Goal: Task Accomplishment & Management: Manage account settings

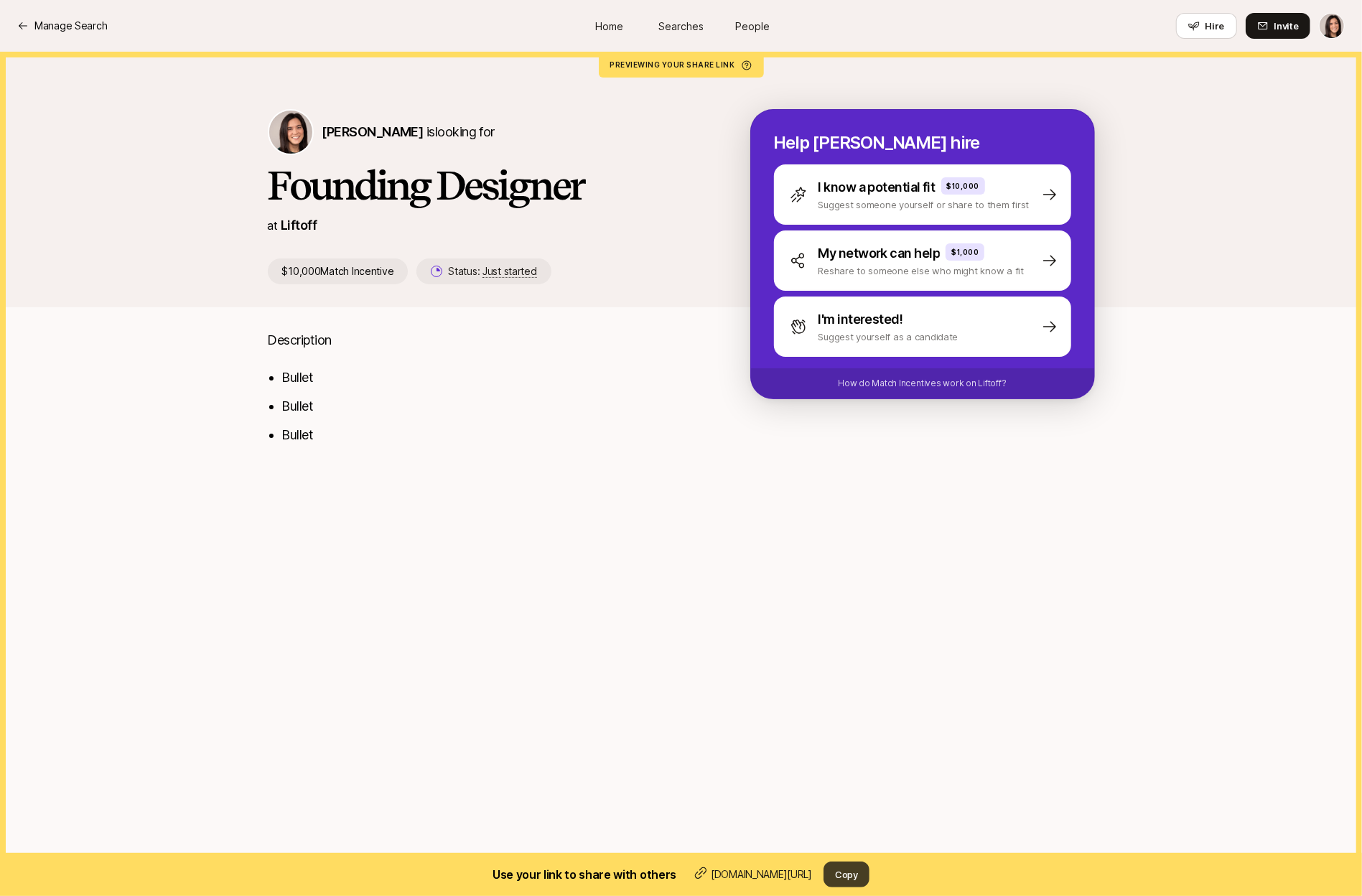
click at [850, 877] on button "Copy" at bounding box center [846, 874] width 46 height 26
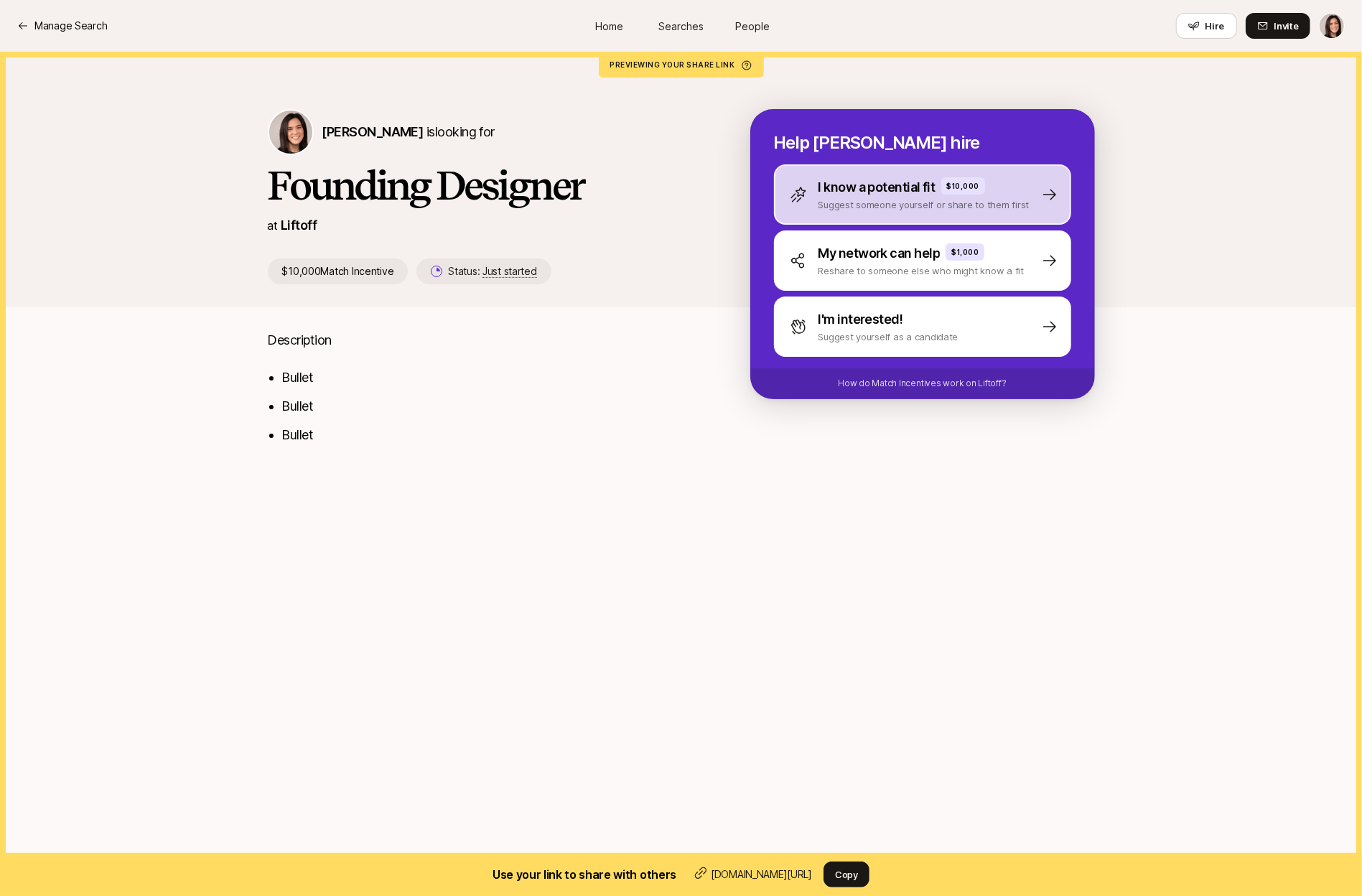
click at [823, 216] on div "I know a potential fit $10,000 Suggest someone yourself or share to them first" at bounding box center [922, 194] width 298 height 60
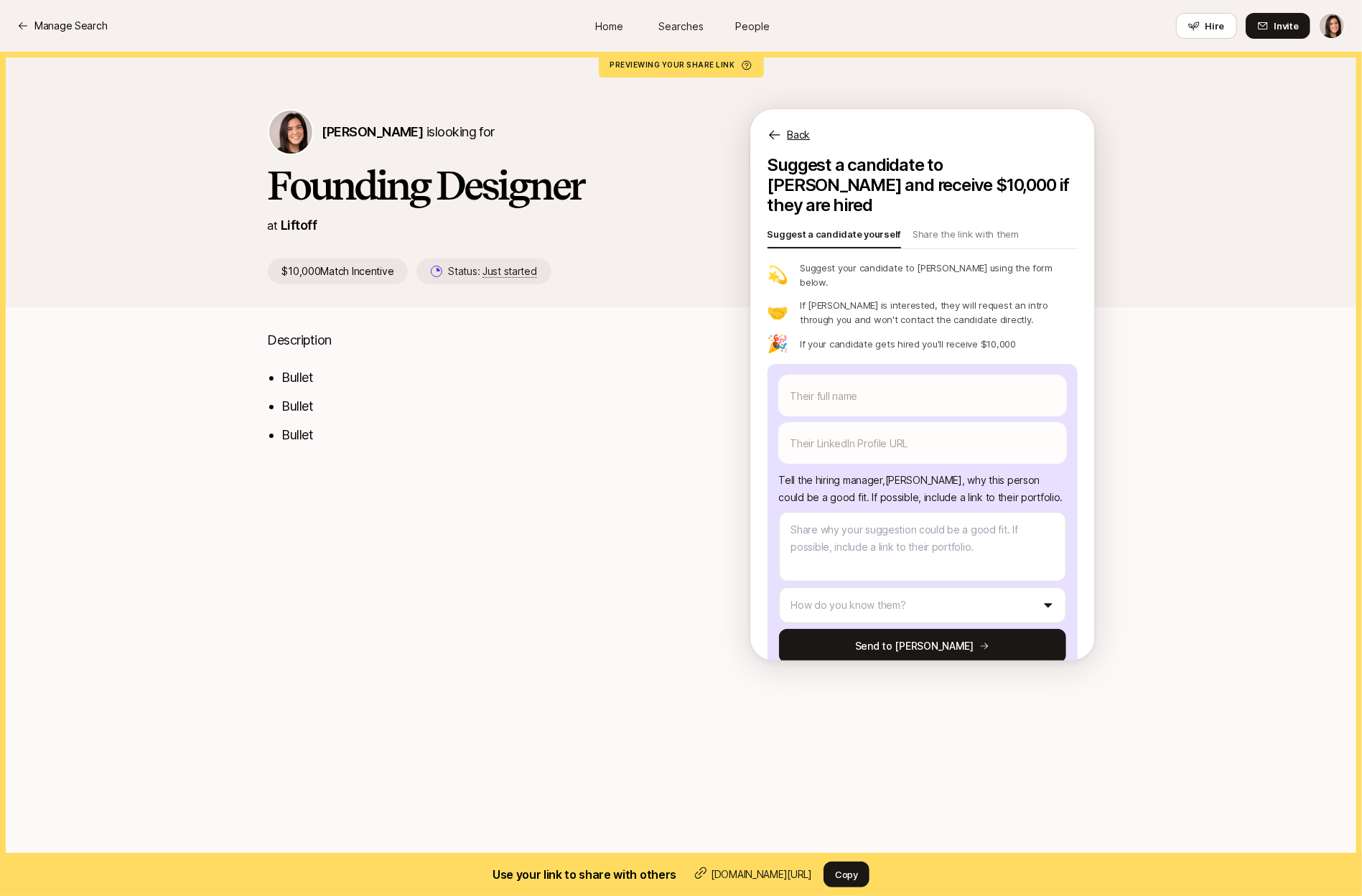
click at [805, 133] on p "Back" at bounding box center [799, 135] width 23 height 17
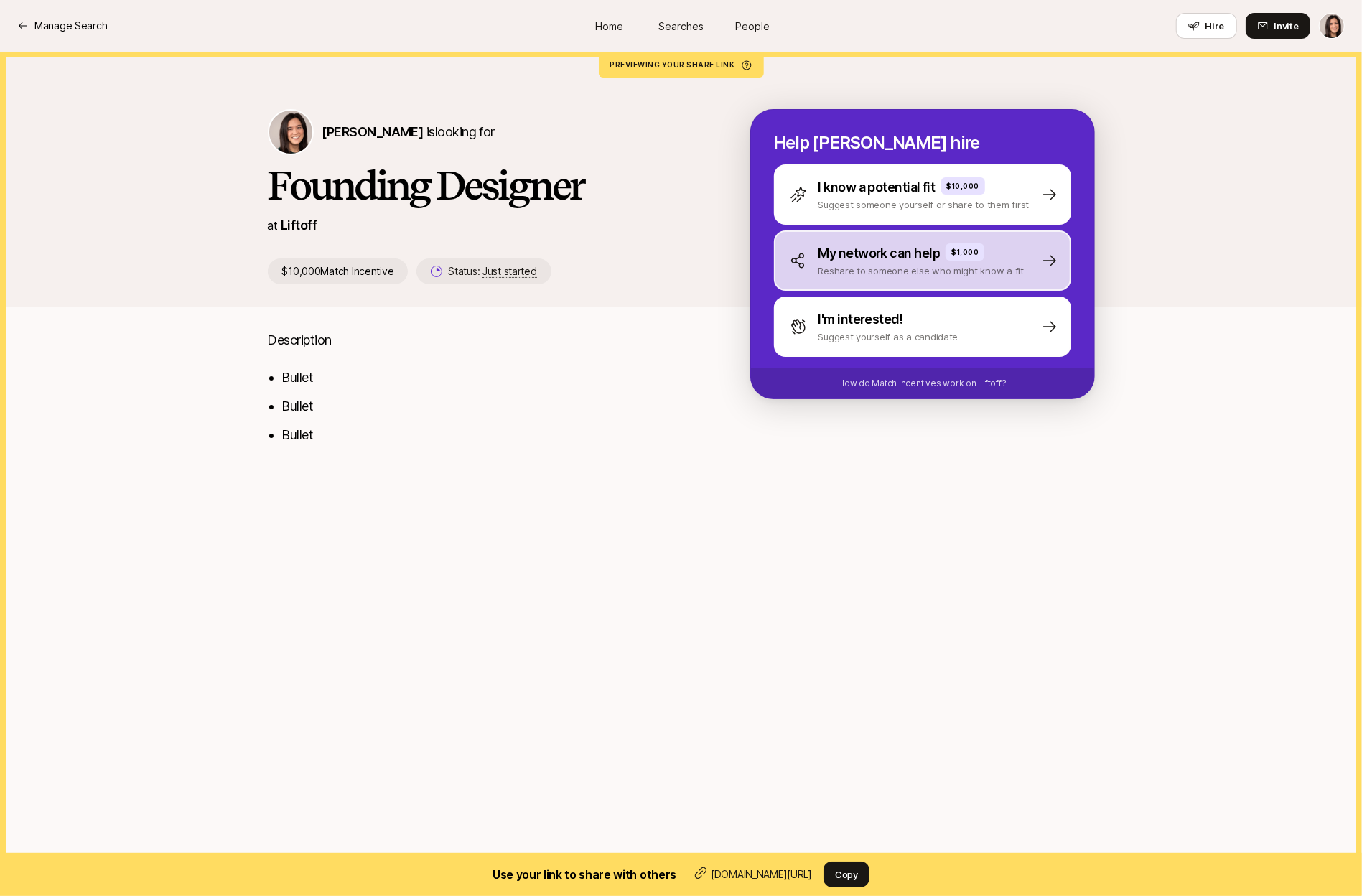
click at [831, 279] on div "My network can help $1,000 Reshare to someone else who might know a fit" at bounding box center [922, 260] width 298 height 60
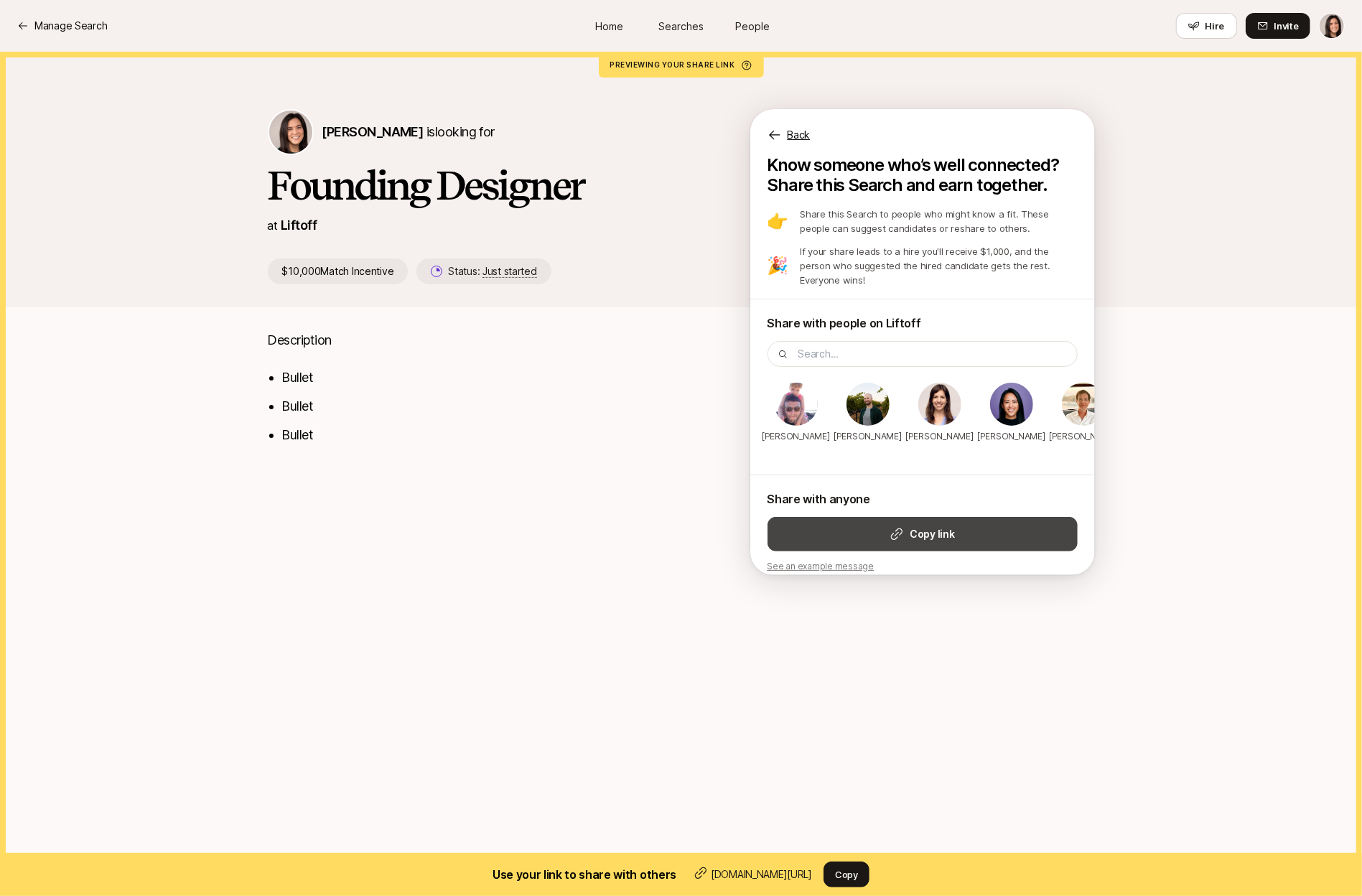
click at [975, 519] on button "Copy link" at bounding box center [922, 534] width 310 height 34
click at [807, 138] on p "Back" at bounding box center [799, 135] width 23 height 17
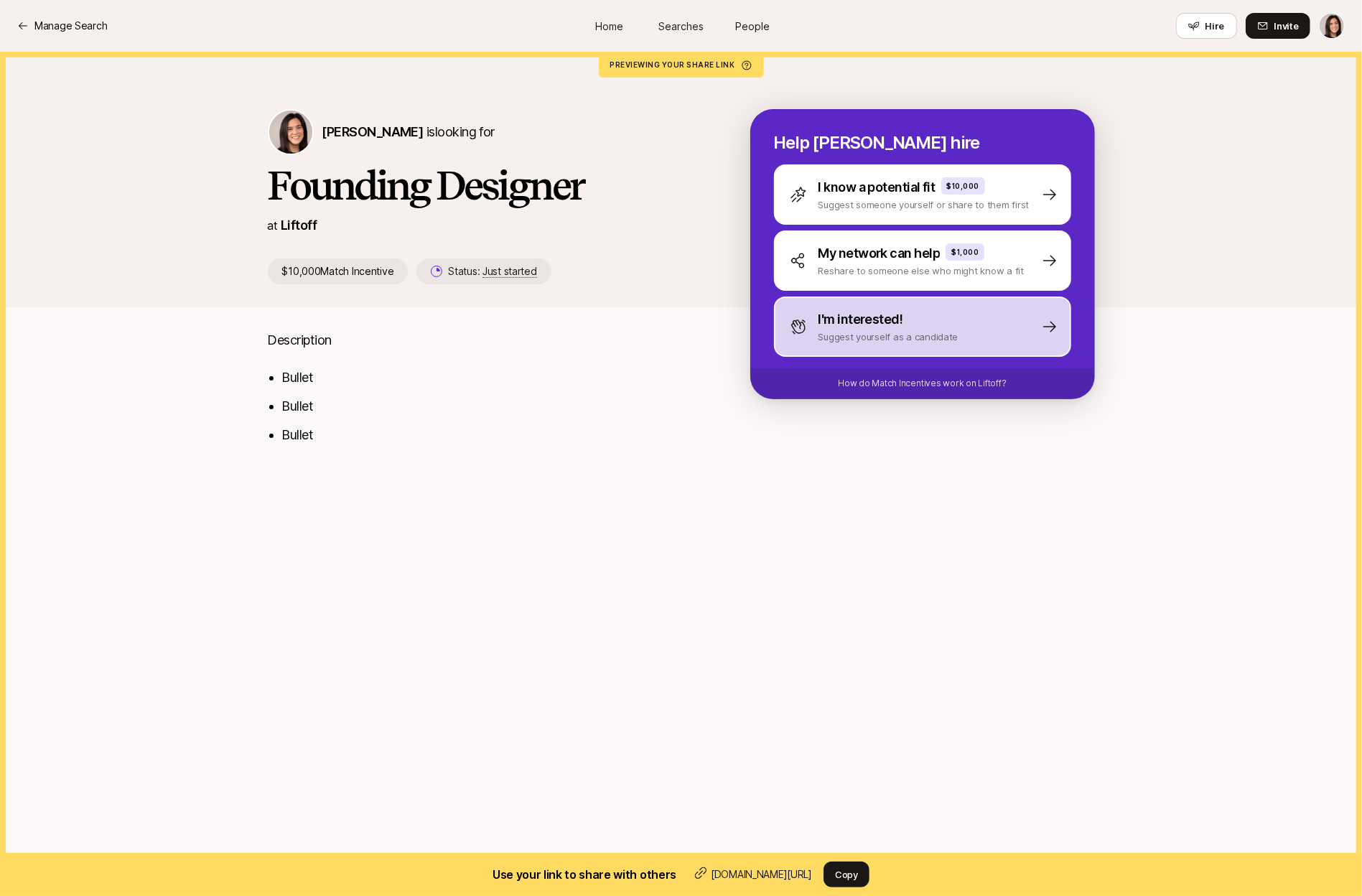
click at [867, 347] on div "I'm interested! Suggest yourself as a candidate" at bounding box center [922, 326] width 298 height 60
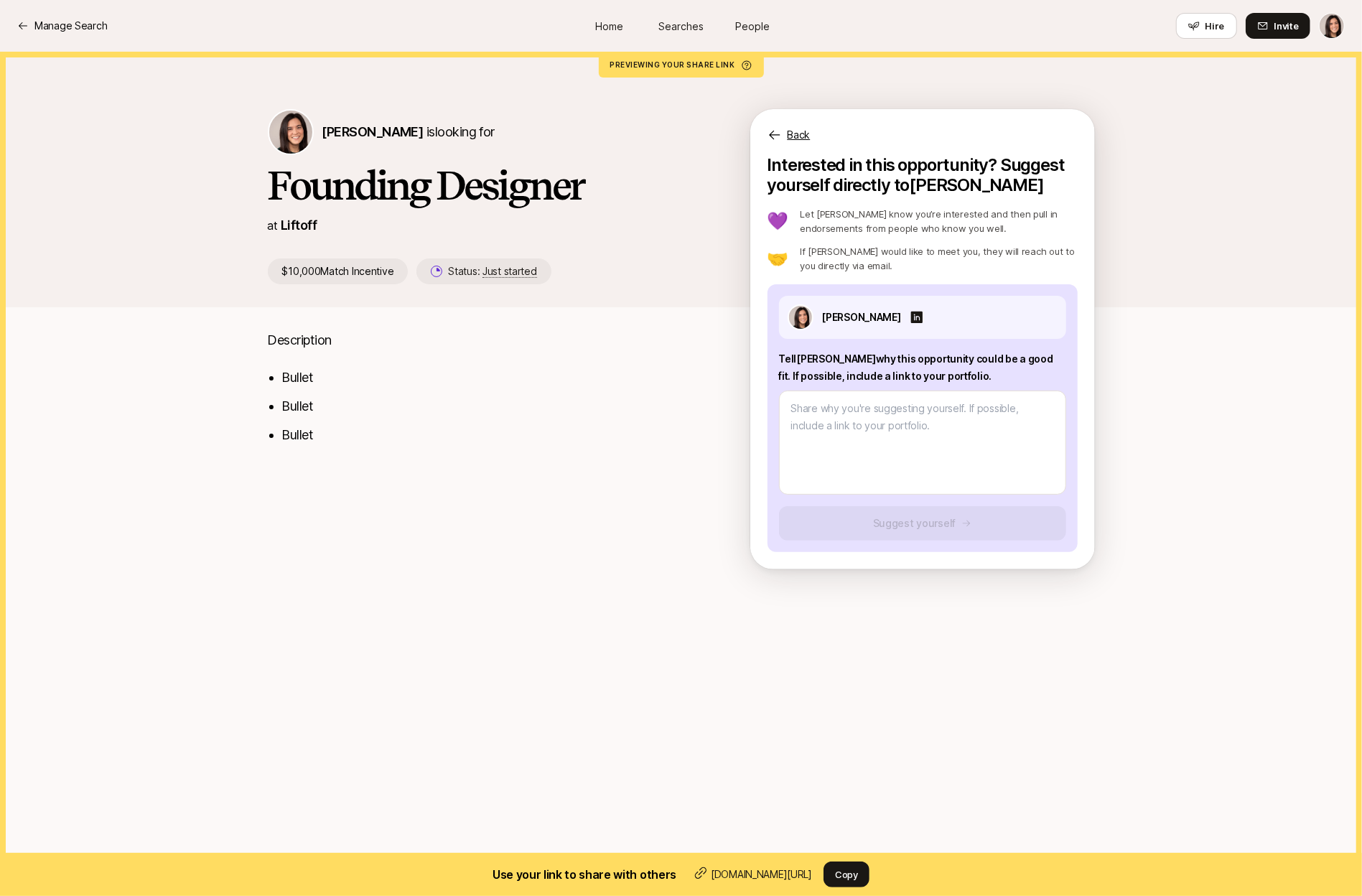
click at [802, 132] on p "Back" at bounding box center [799, 135] width 23 height 17
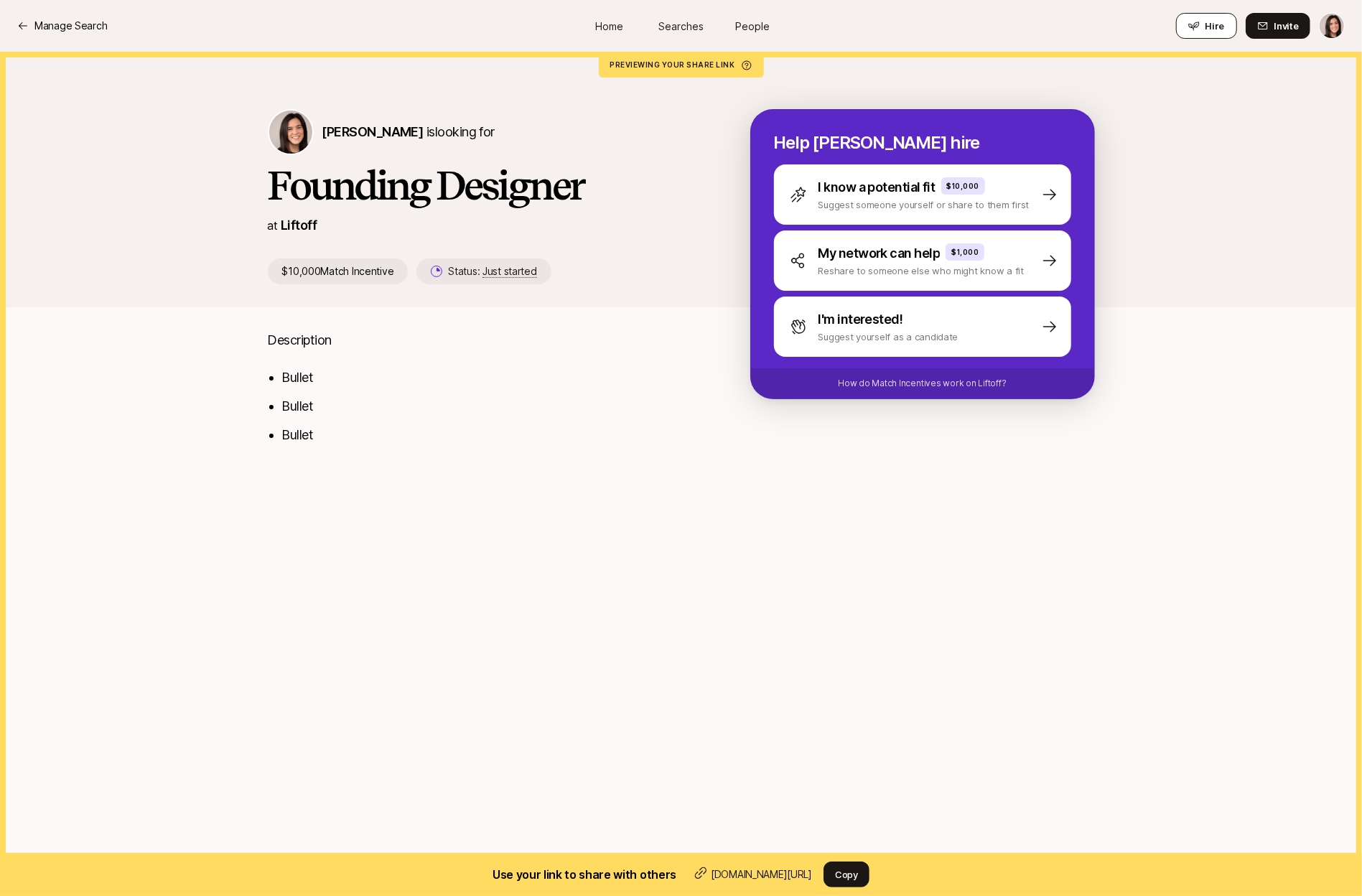
click at [1213, 31] on span "Hire" at bounding box center [1215, 26] width 20 height 14
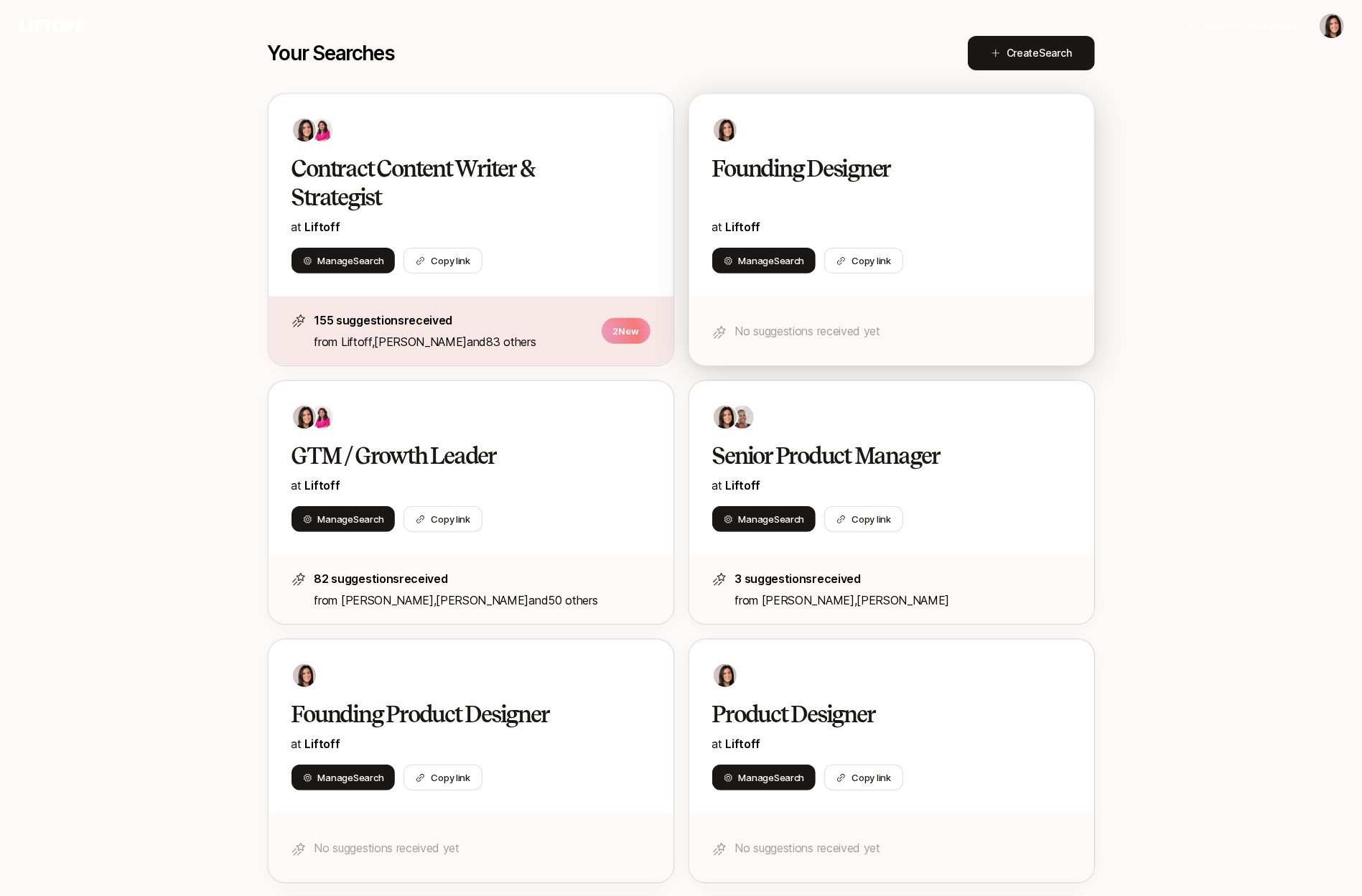
scroll to position [395, 0]
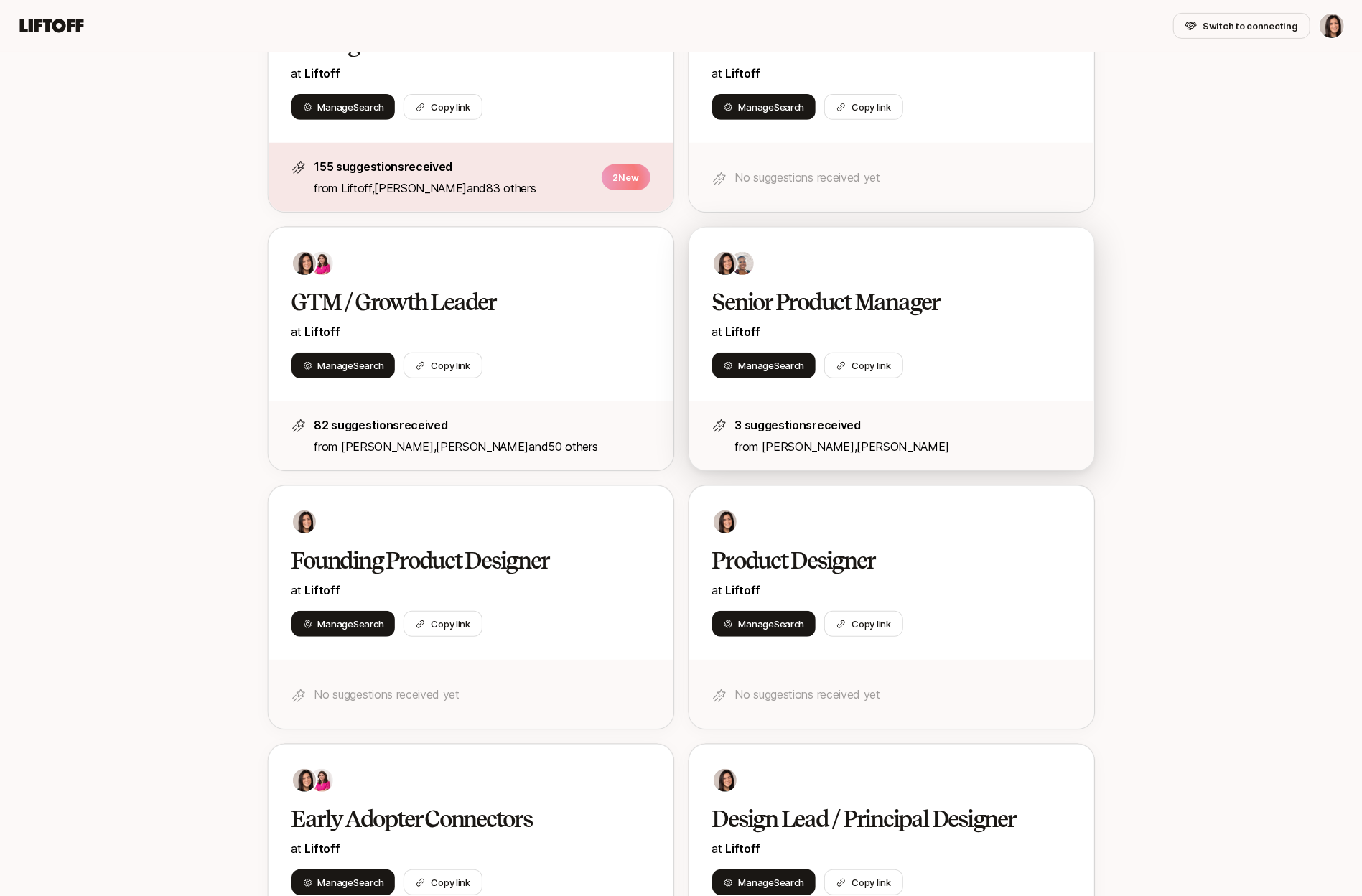
click at [795, 290] on h2 "Senior Product Manager" at bounding box center [877, 302] width 329 height 29
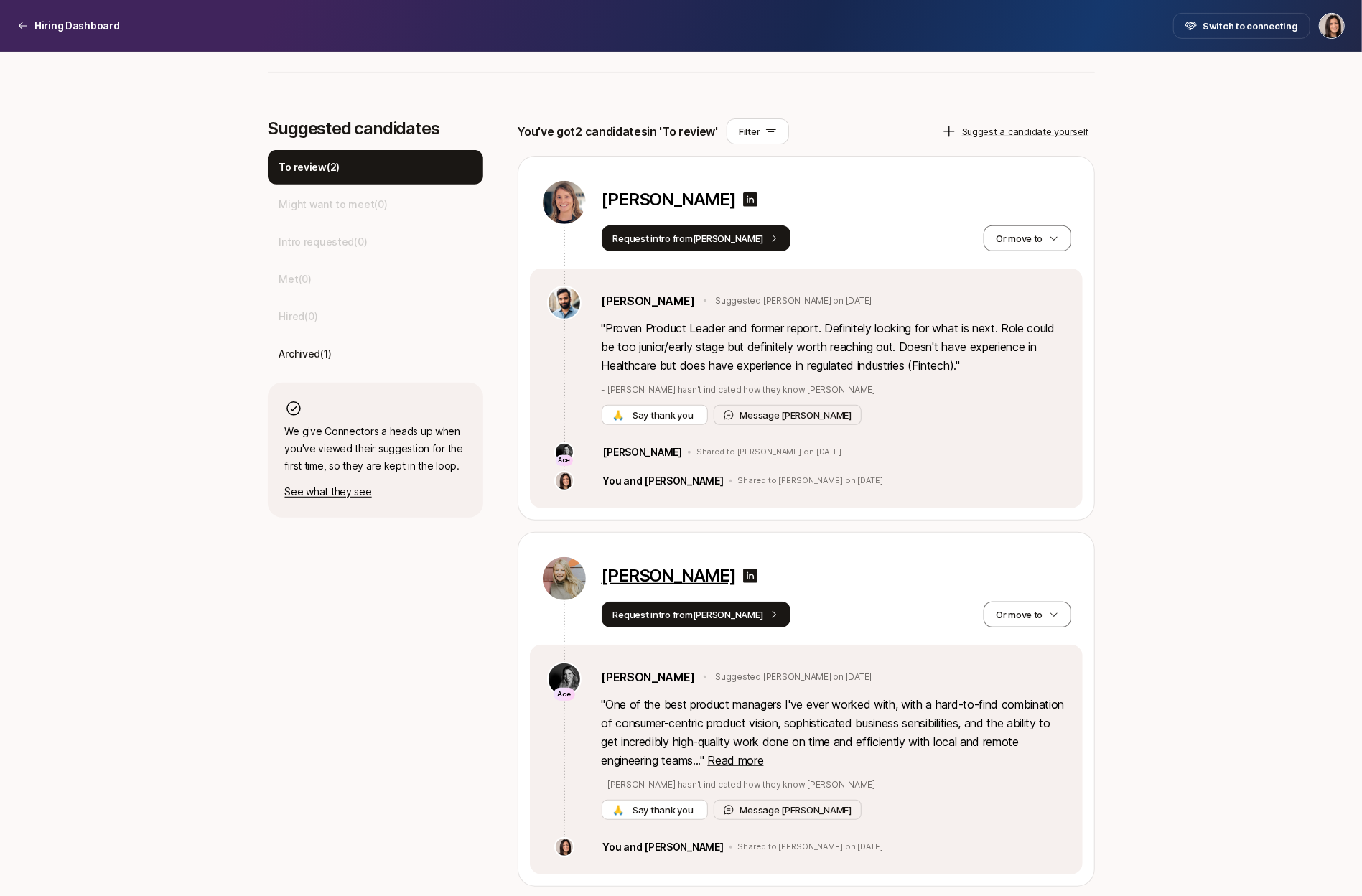
scroll to position [350, 0]
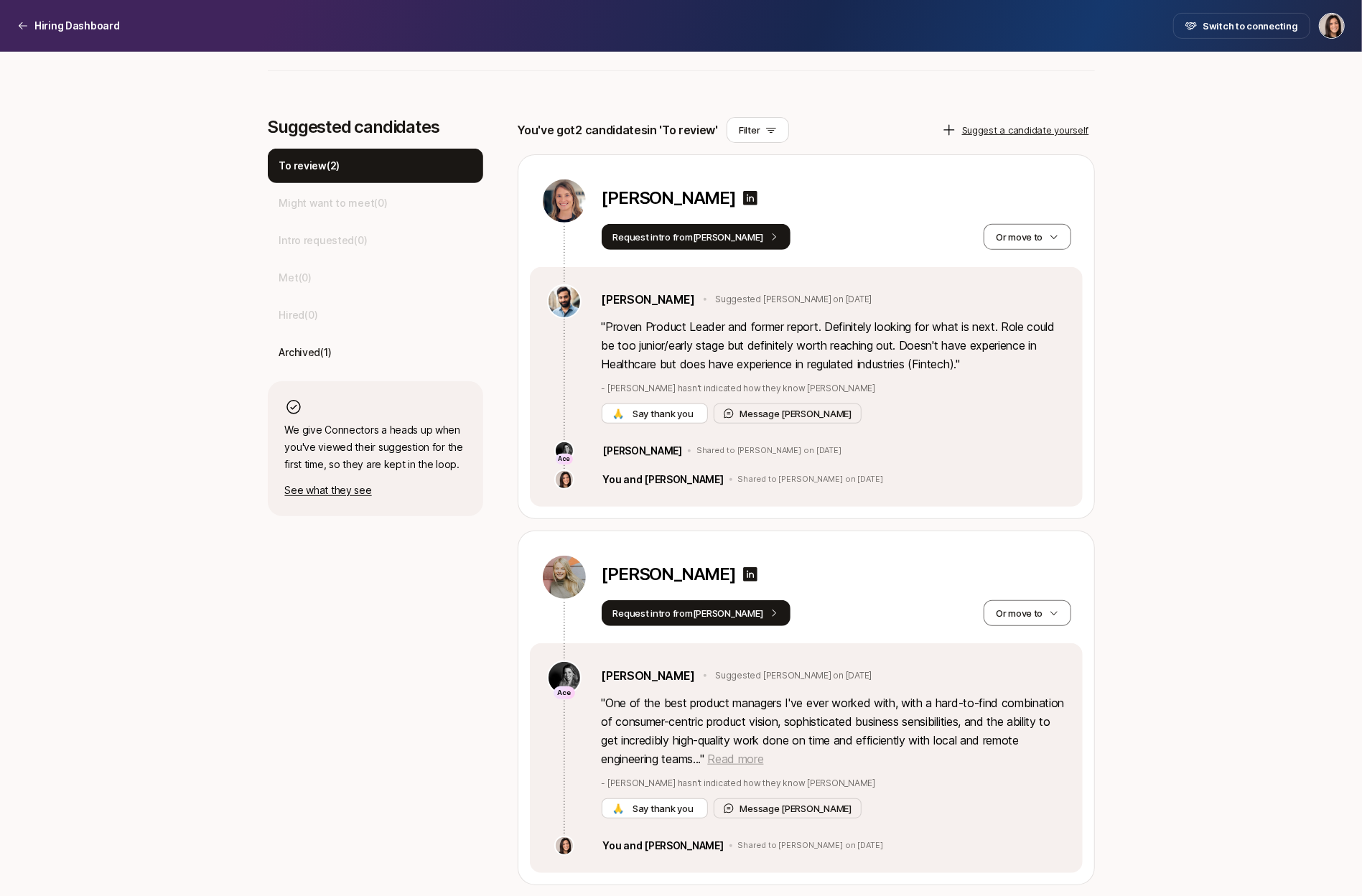
click at [763, 758] on span "Read more" at bounding box center [735, 758] width 56 height 14
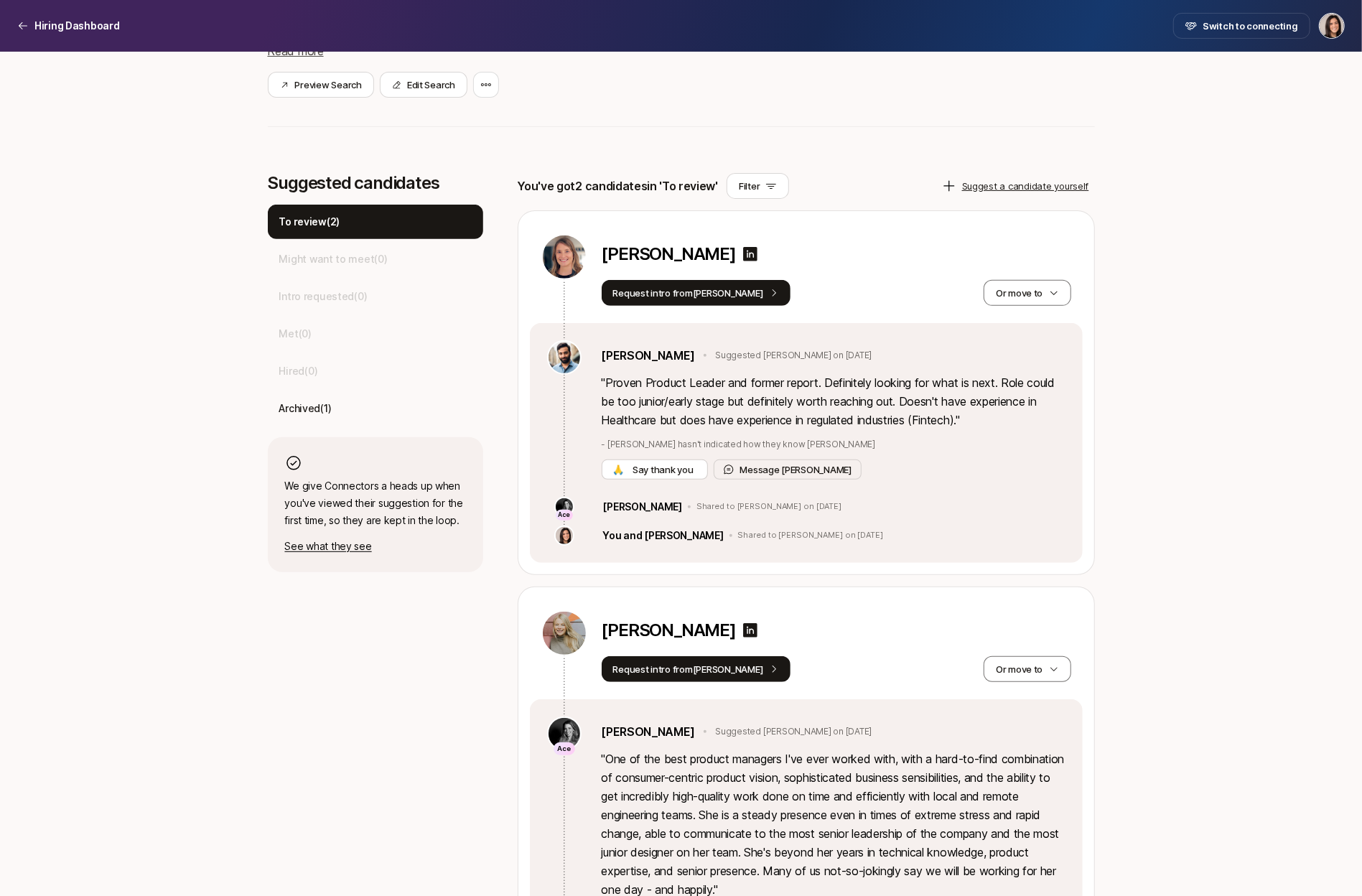
scroll to position [288, 0]
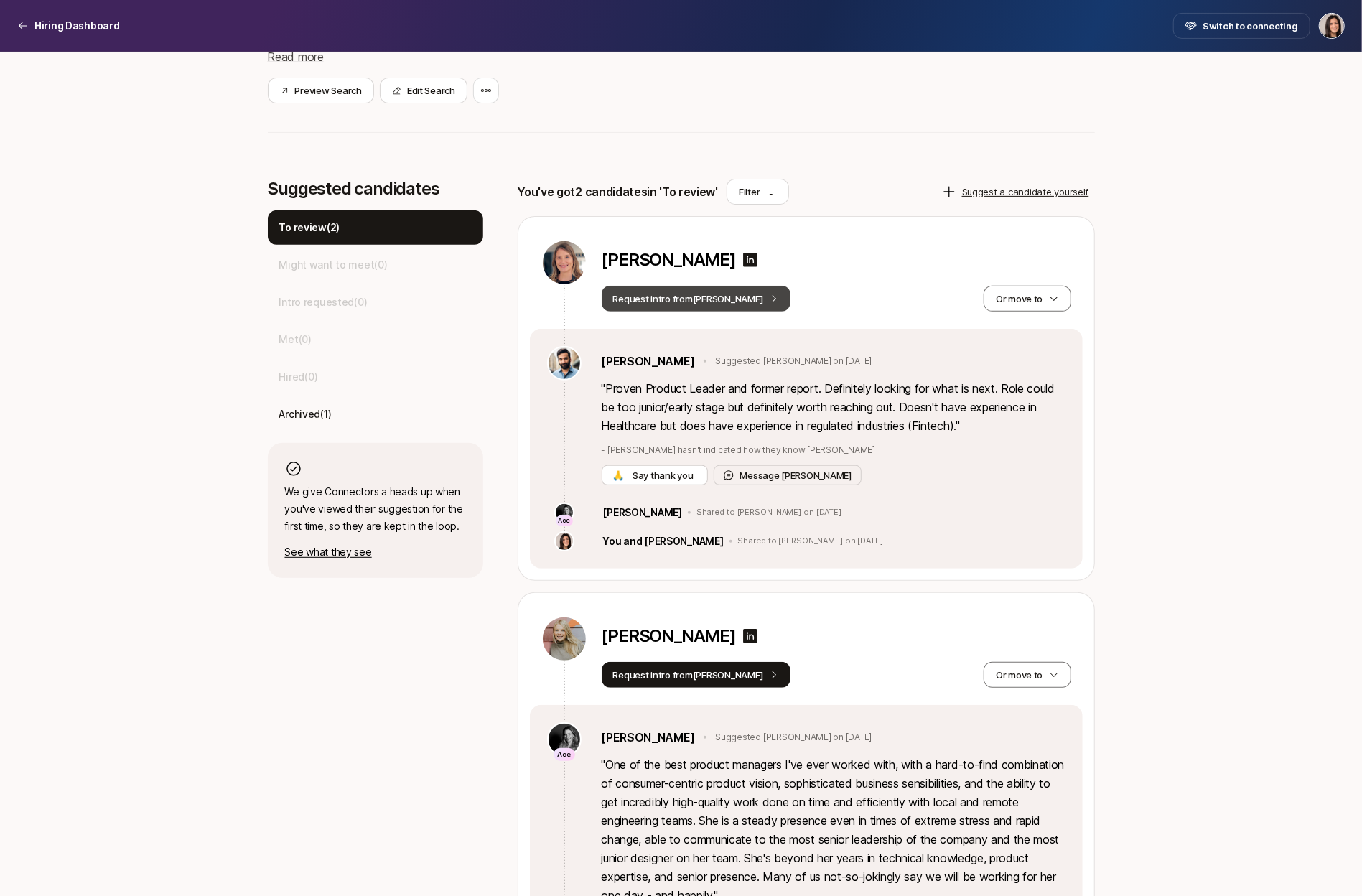
click at [723, 304] on button "Request intro from [PERSON_NAME]" at bounding box center [696, 298] width 190 height 26
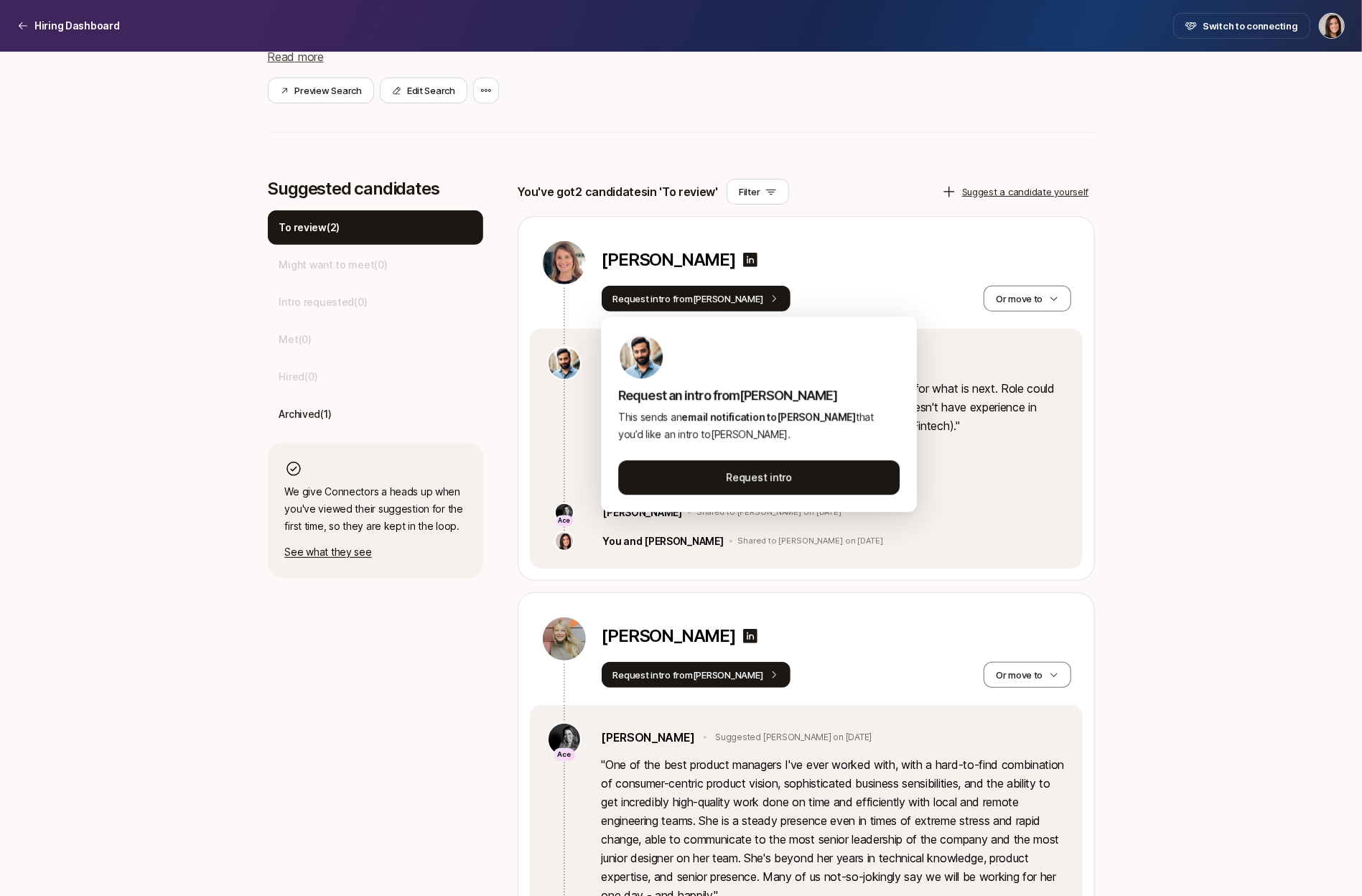
click at [890, 286] on div "Request intro from [PERSON_NAME] move to" at bounding box center [836, 298] width 469 height 26
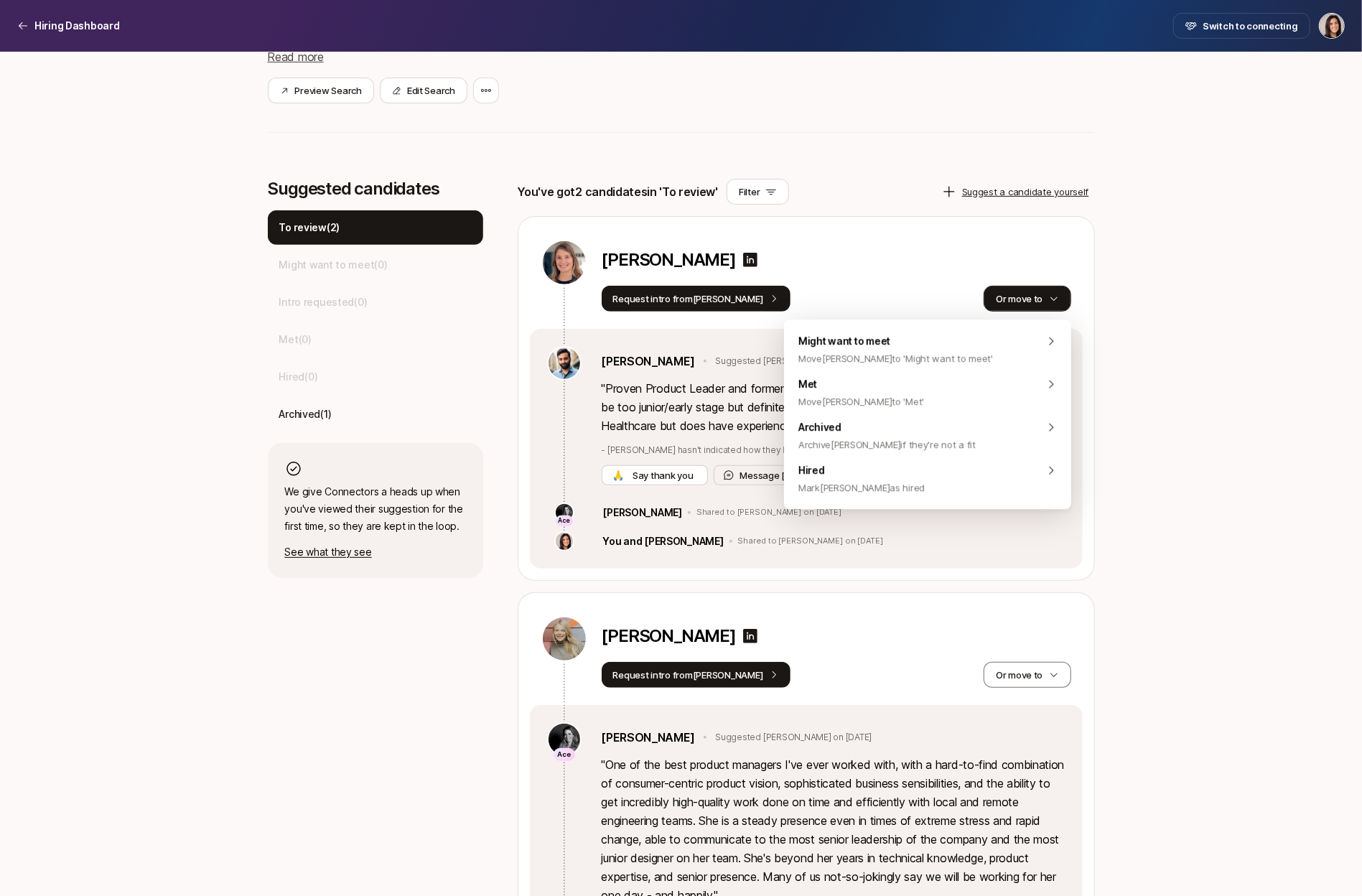
click at [1044, 296] on button "Or move to" at bounding box center [1027, 298] width 87 height 26
click at [1007, 487] on div "Hired [PERSON_NAME] [PERSON_NAME] as hired" at bounding box center [927, 479] width 287 height 43
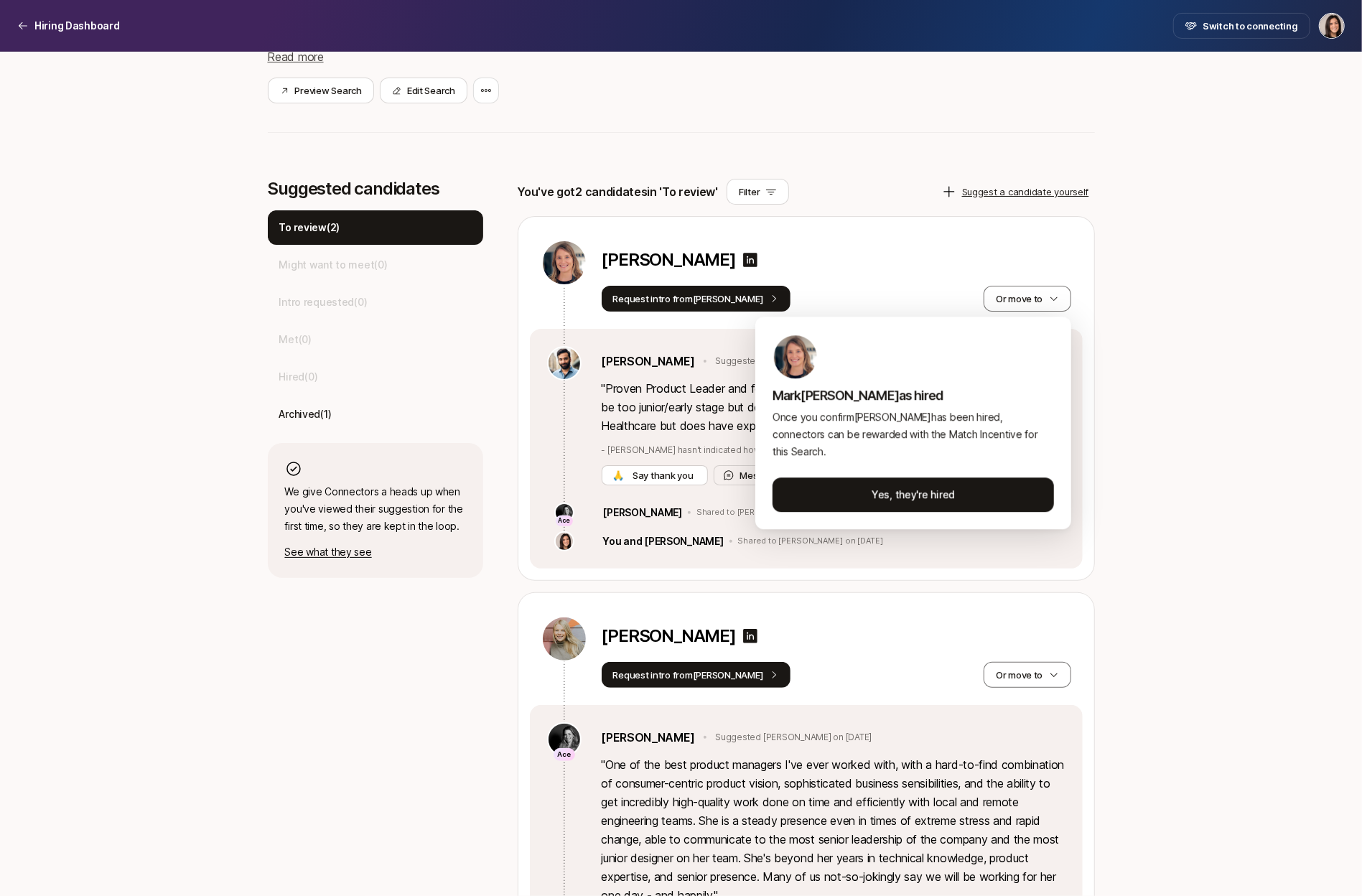
click at [1090, 455] on html "Hiring Dashboard Hiring Dashboard Switch to connecting Senior Product Manager a…" at bounding box center [681, 159] width 1362 height 896
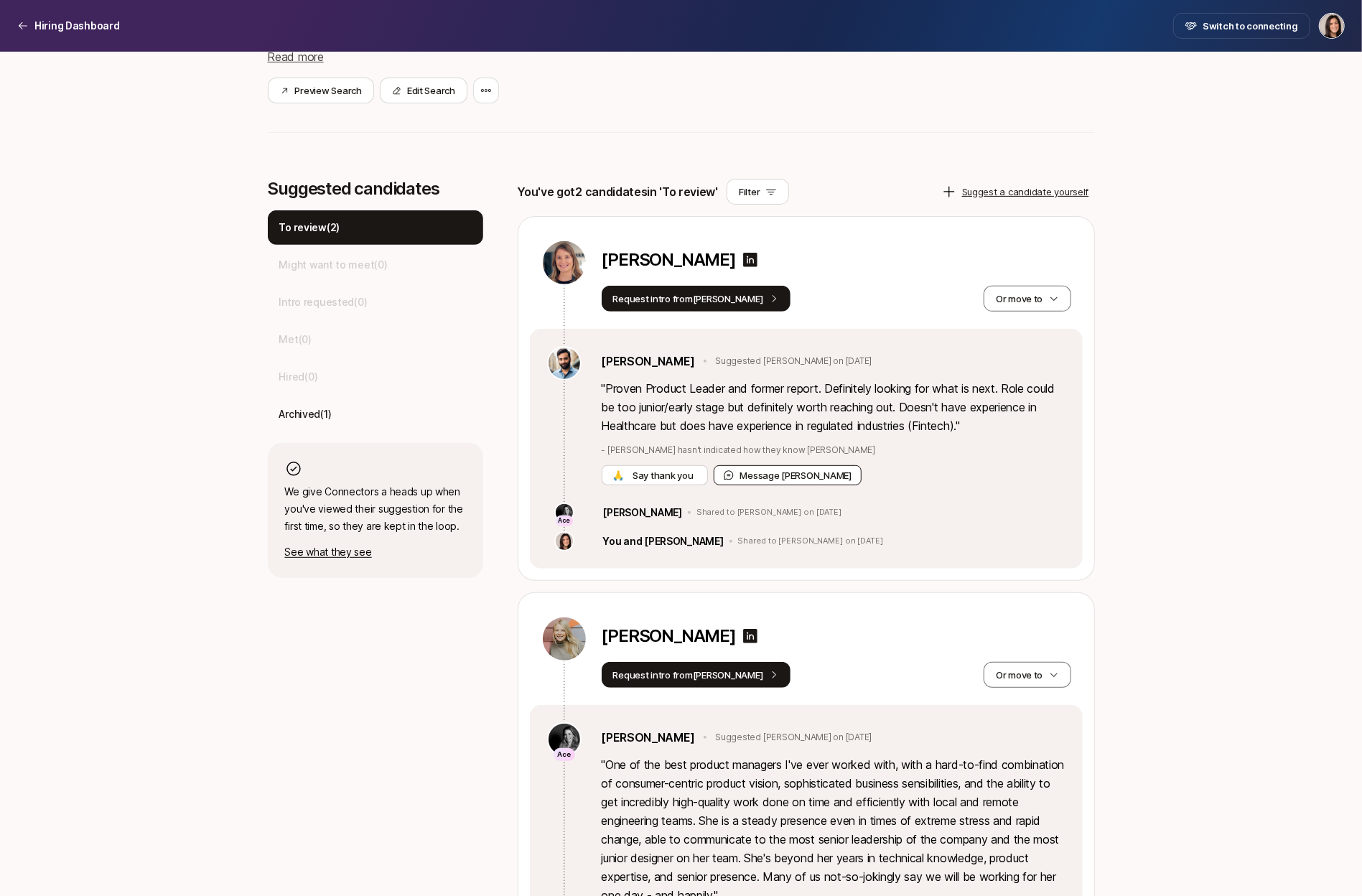
click at [771, 467] on button "Message [PERSON_NAME]" at bounding box center [788, 475] width 148 height 20
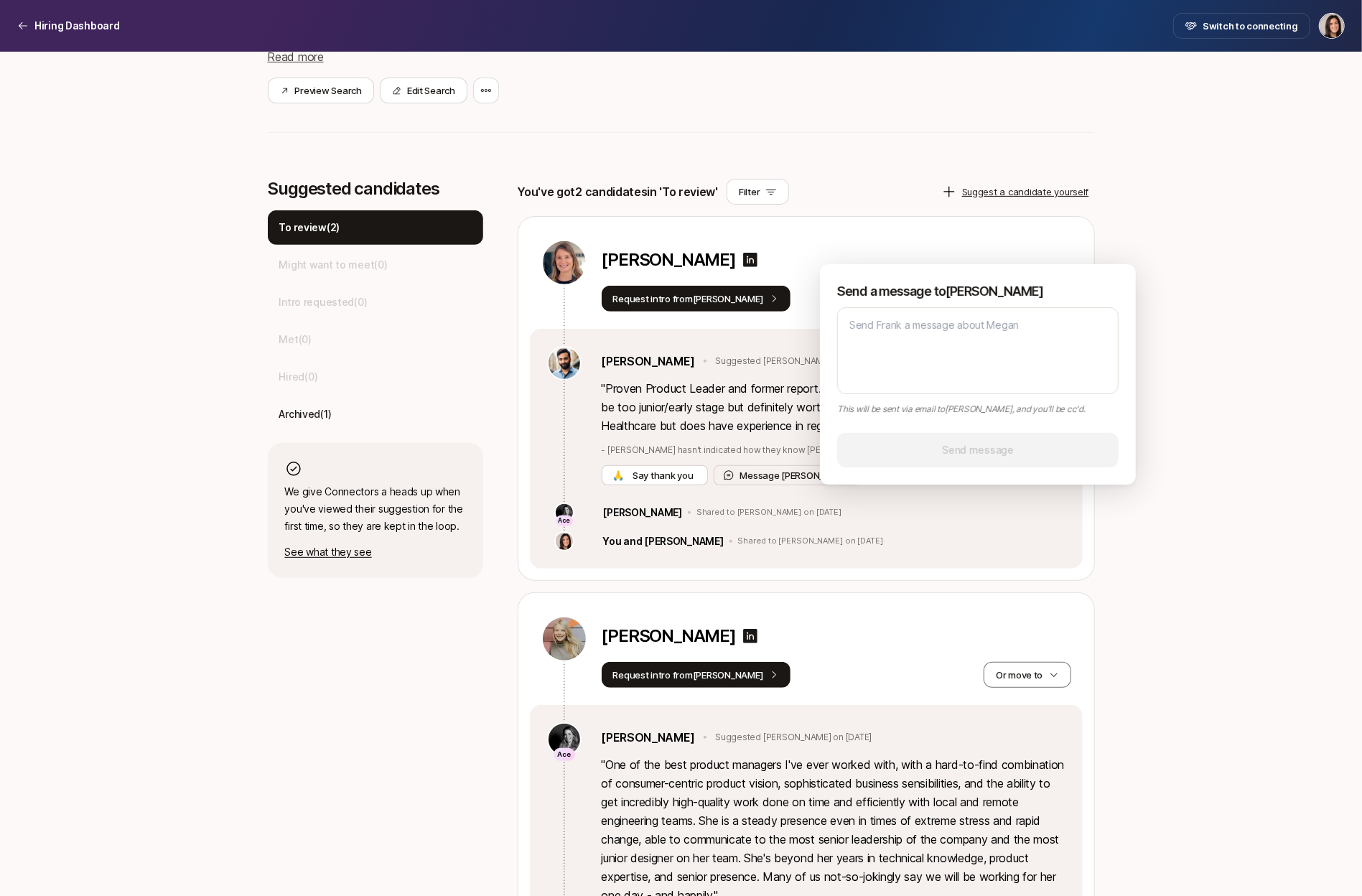
click at [894, 231] on div "[PERSON_NAME] Request intro from [PERSON_NAME] move to" at bounding box center [806, 272] width 553 height 112
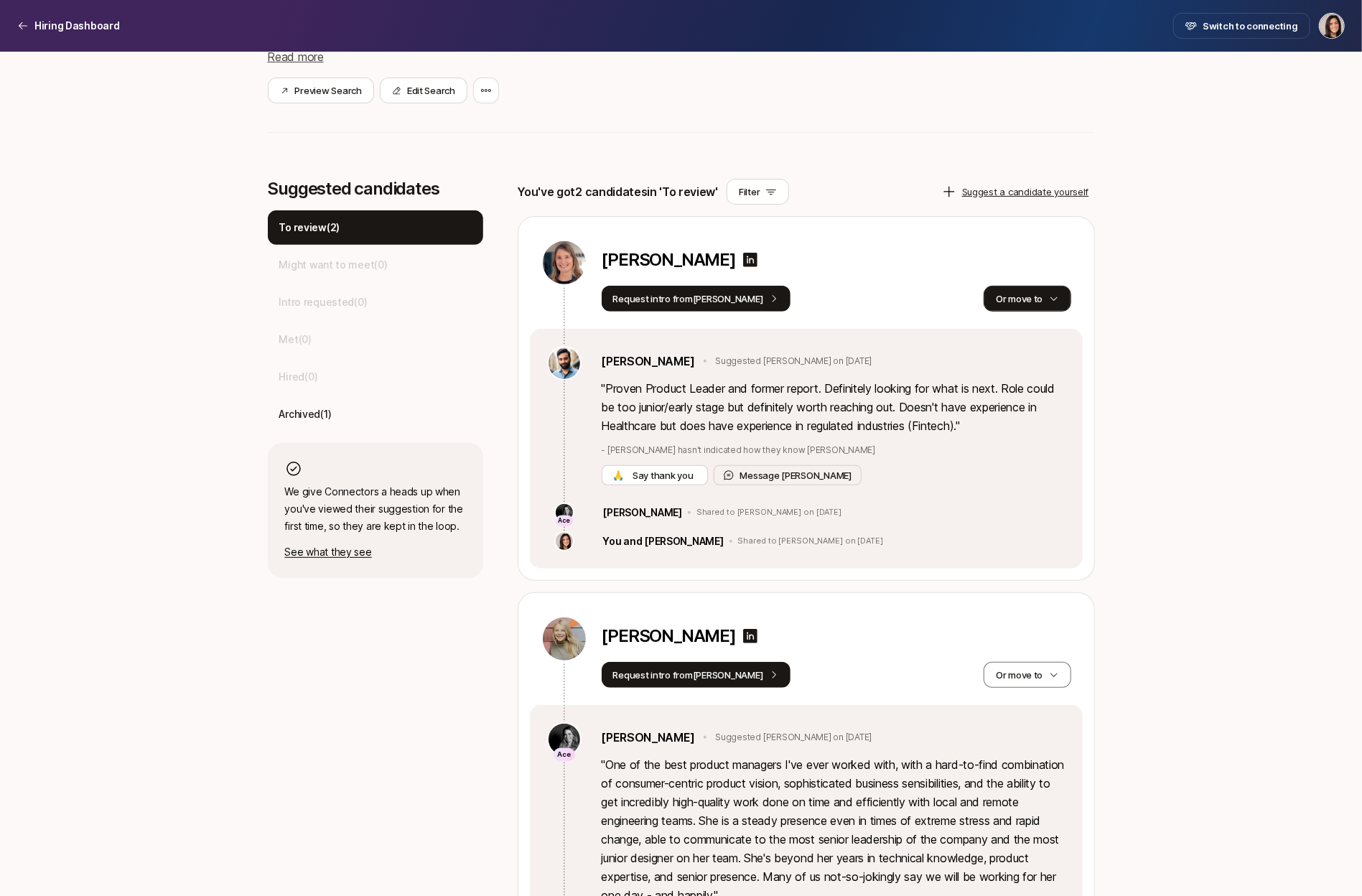
click at [1058, 297] on icon "button" at bounding box center [1054, 298] width 10 height 10
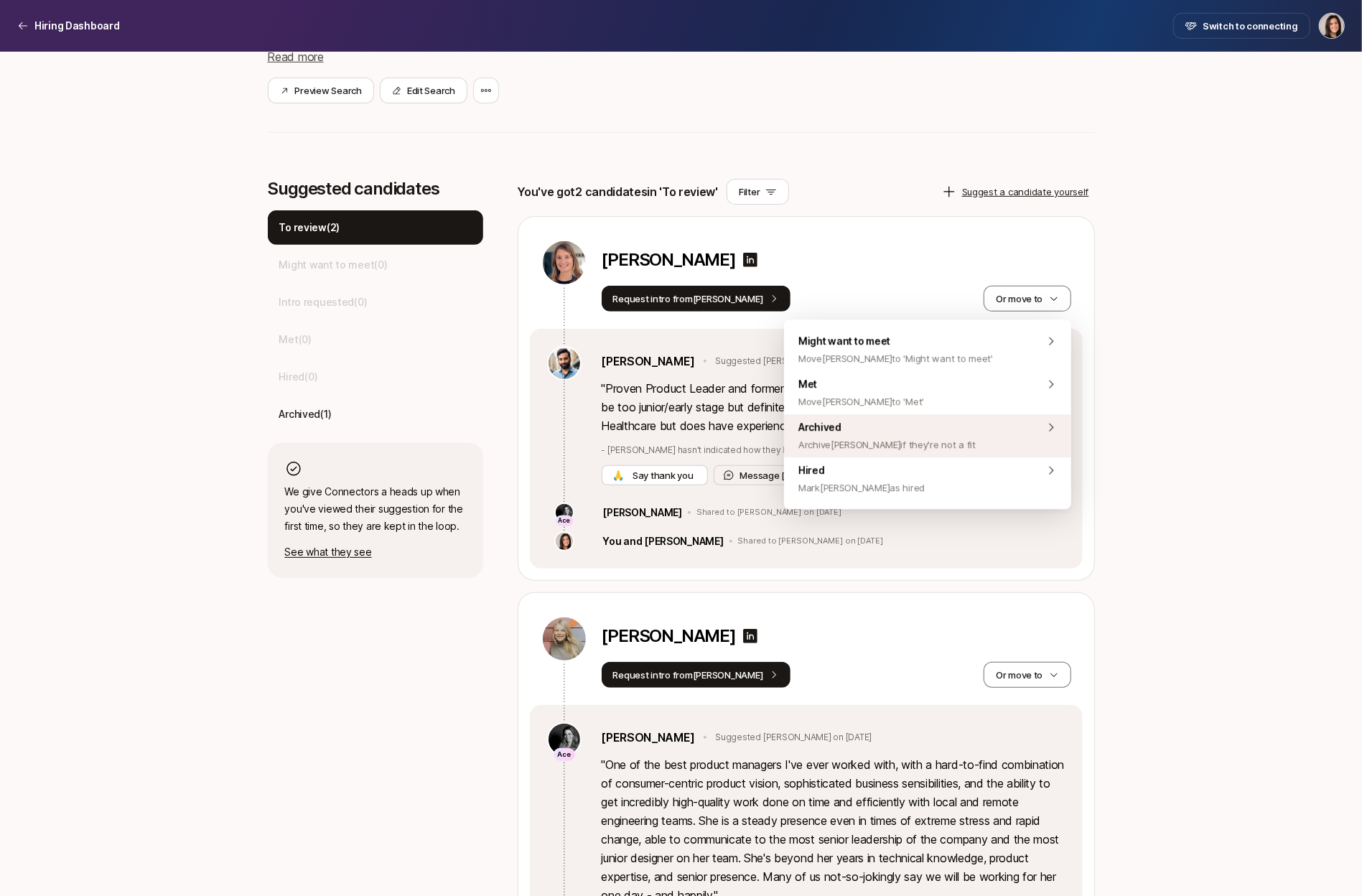
click at [1001, 449] on div "Archived Archive [PERSON_NAME] if they're not a fit" at bounding box center [927, 436] width 287 height 43
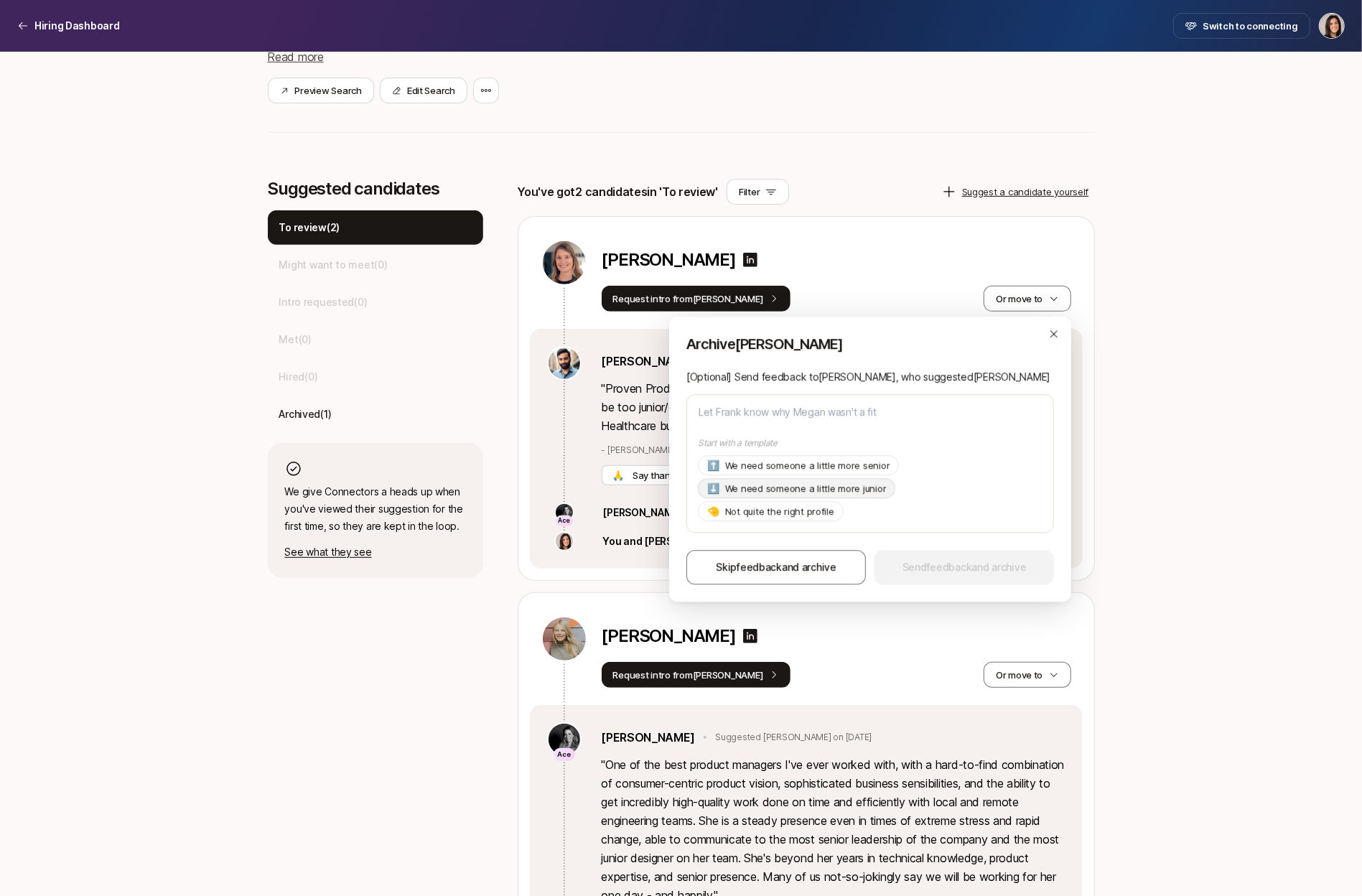
click at [844, 495] on p "We need someone a little more junior" at bounding box center [806, 489] width 162 height 14
type textarea "x"
type textarea "Hi [PERSON_NAME], Thanks so much for suggesting [PERSON_NAME]! As of now we're …"
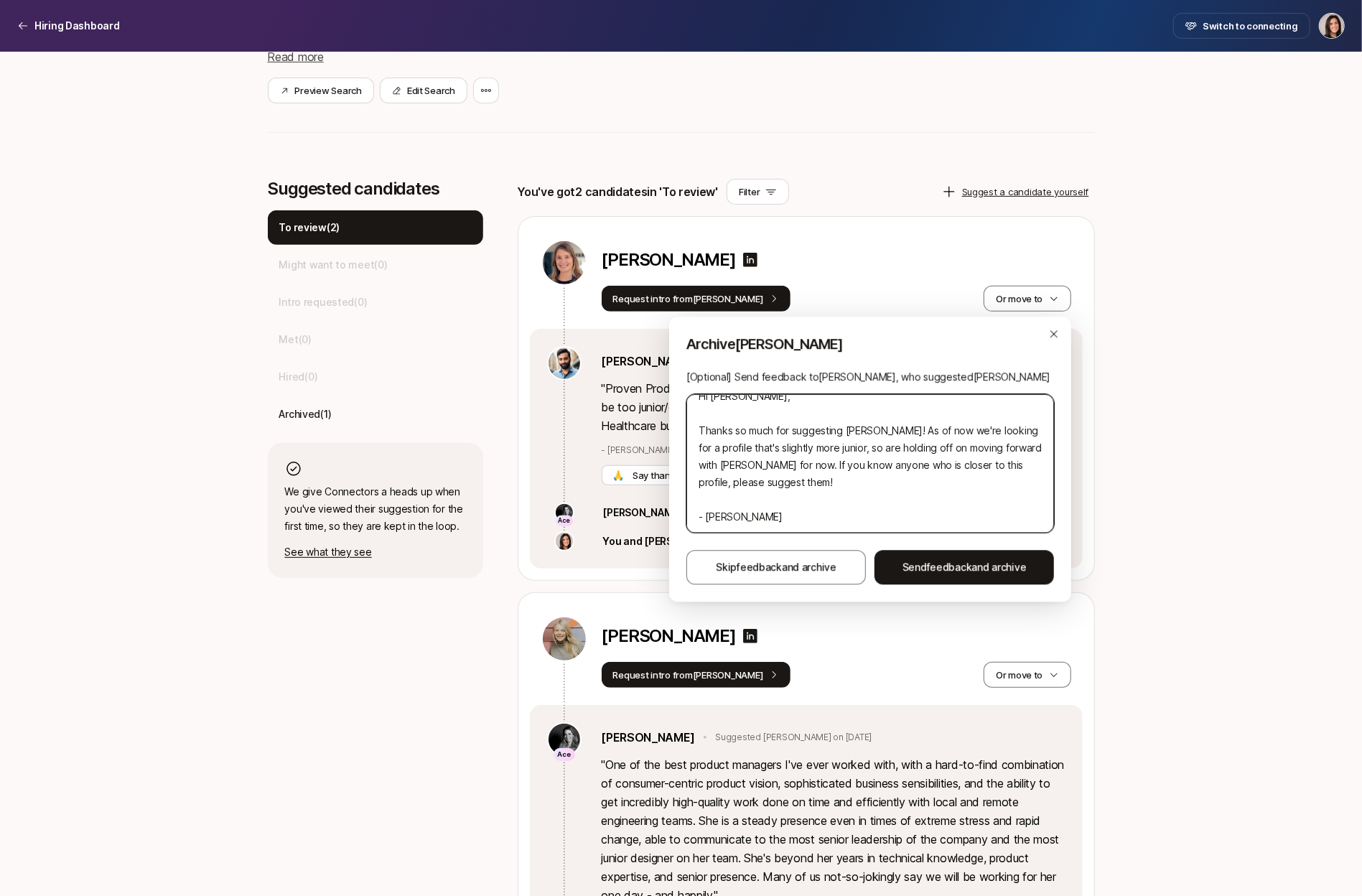
scroll to position [0, 0]
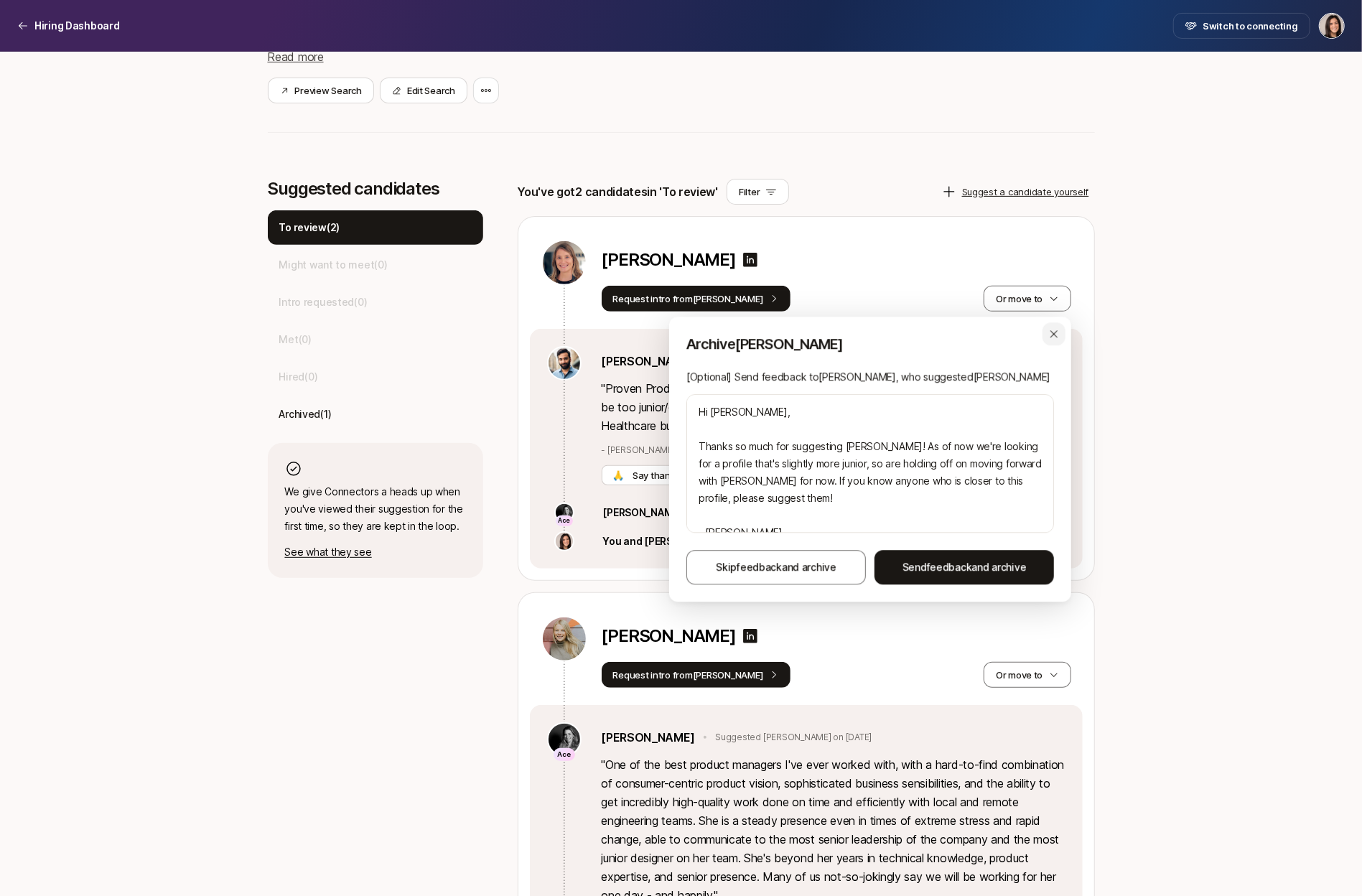
click at [1062, 333] on div "button" at bounding box center [1055, 334] width 23 height 23
type textarea "x"
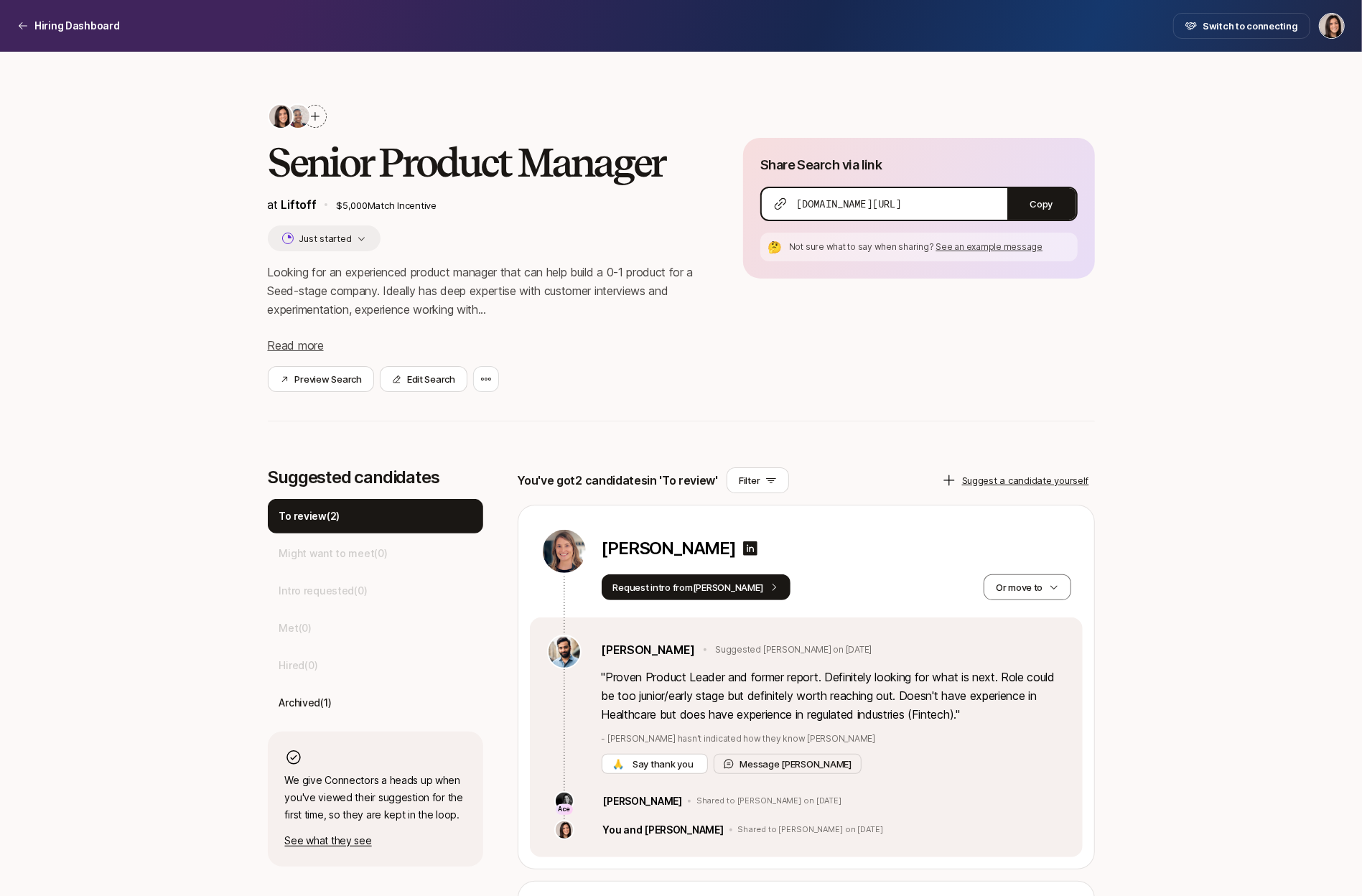
click at [323, 117] on div at bounding box center [316, 117] width 23 height 23
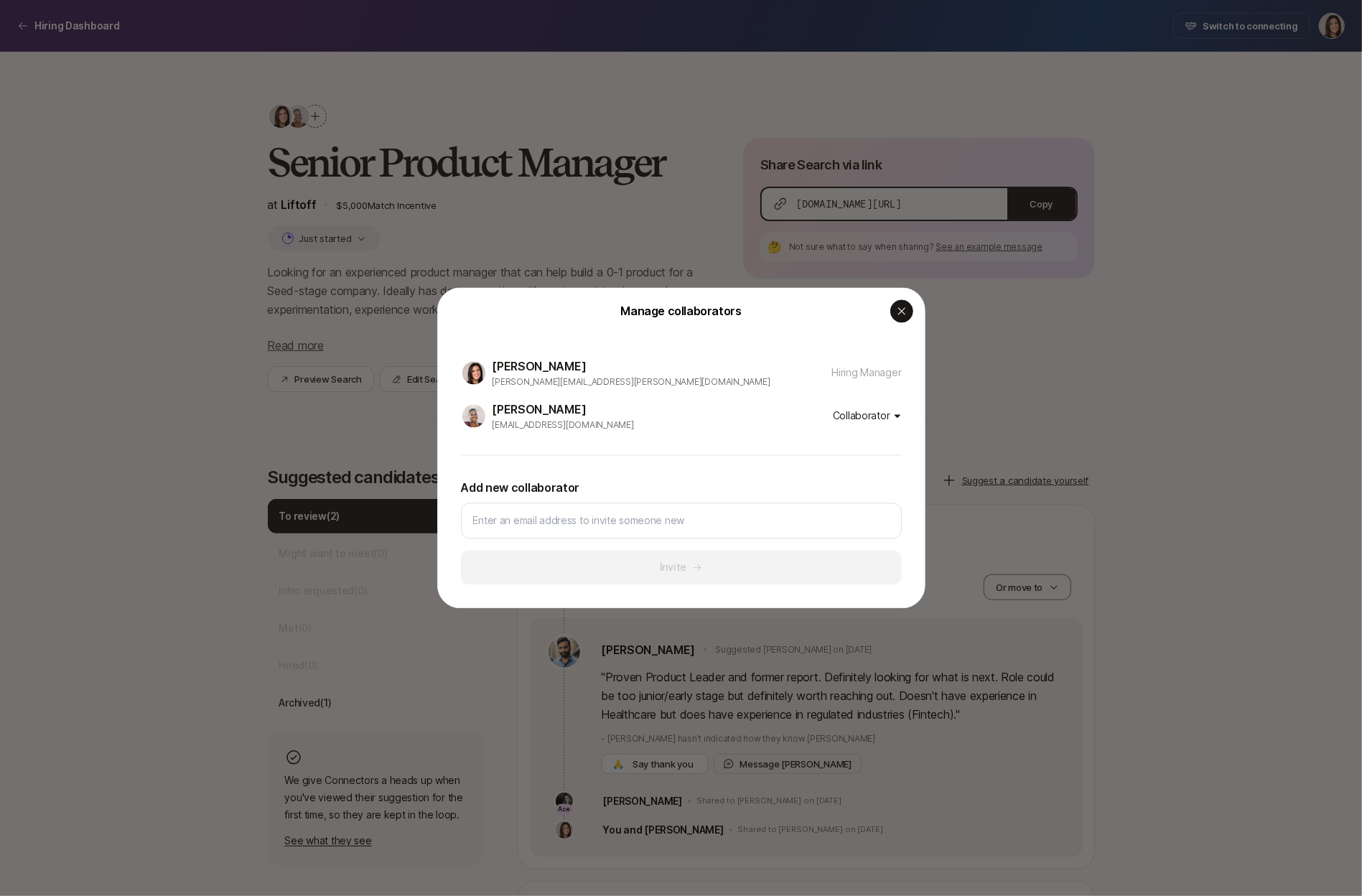
click at [908, 312] on div "button" at bounding box center [902, 312] width 23 height 23
